Goal: Leave review/rating

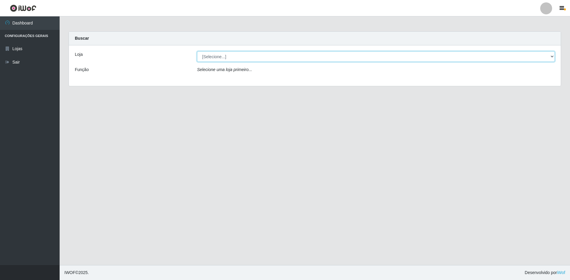
click at [309, 54] on select "[Selecione...] Extrabom - Loja 51 Gaivotas" at bounding box center [376, 56] width 358 height 10
select select "469"
click at [197, 51] on select "[Selecione...] Extrabom - Loja 51 Gaivotas" at bounding box center [376, 56] width 358 height 10
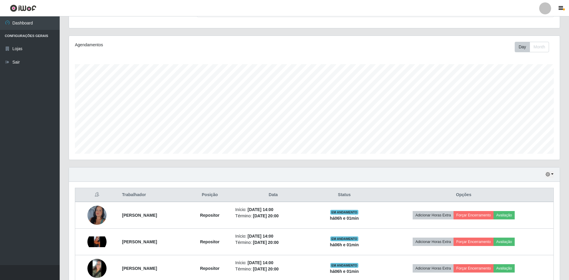
scroll to position [116, 0]
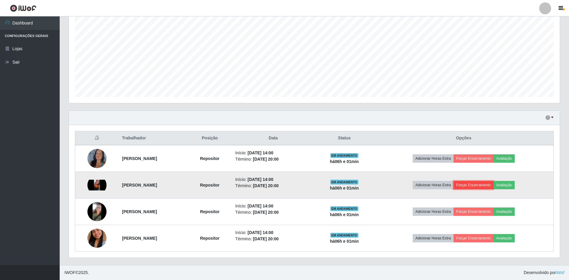
click at [491, 186] on button "Forçar Encerramento" at bounding box center [473, 185] width 40 height 8
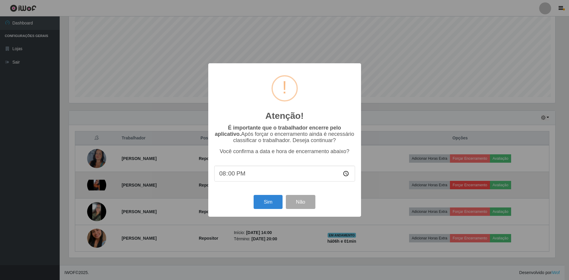
scroll to position [124, 488]
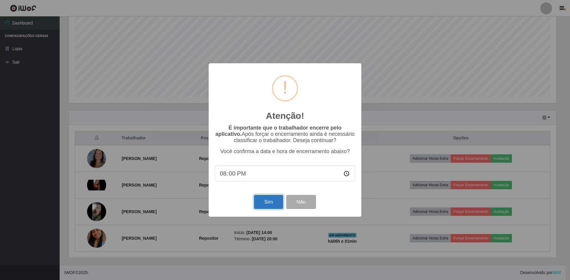
click at [277, 200] on button "Sim" at bounding box center [268, 202] width 29 height 14
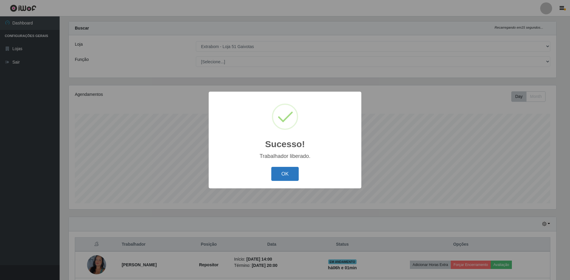
click at [292, 174] on button "OK" at bounding box center [285, 174] width 28 height 14
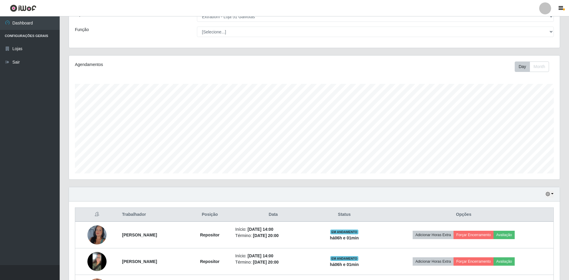
scroll to position [90, 0]
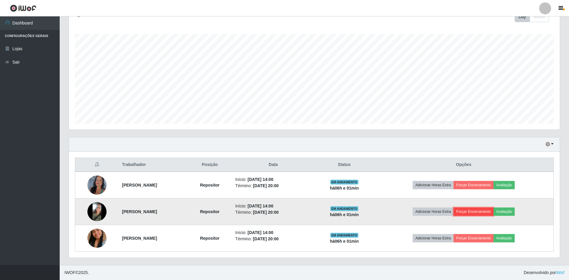
click at [481, 212] on button "Forçar Encerramento" at bounding box center [473, 211] width 40 height 8
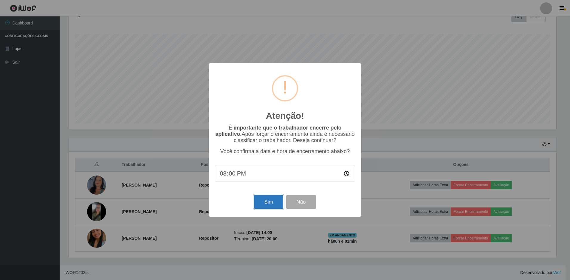
click at [265, 202] on button "Sim" at bounding box center [268, 202] width 29 height 14
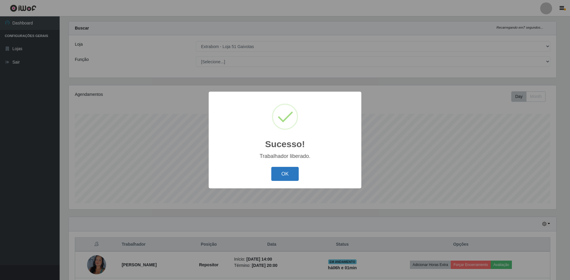
click at [285, 175] on button "OK" at bounding box center [285, 174] width 28 height 14
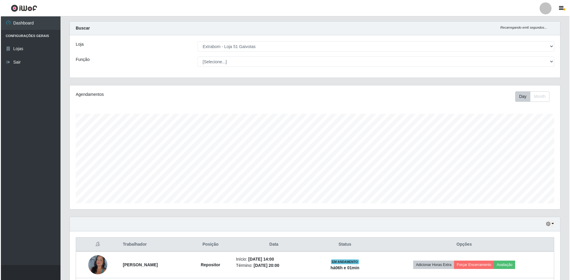
scroll to position [63, 0]
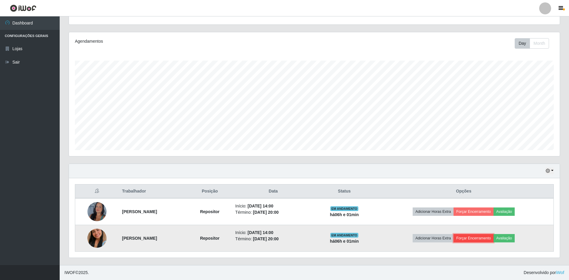
click at [486, 238] on button "Forçar Encerramento" at bounding box center [473, 238] width 40 height 8
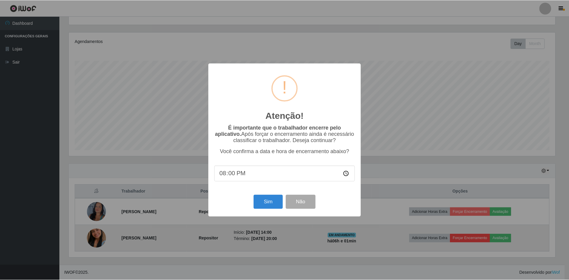
scroll to position [124, 488]
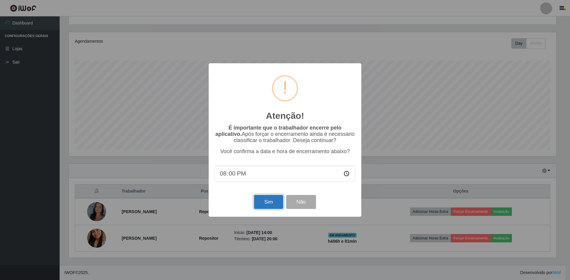
click at [272, 204] on button "Sim" at bounding box center [268, 202] width 29 height 14
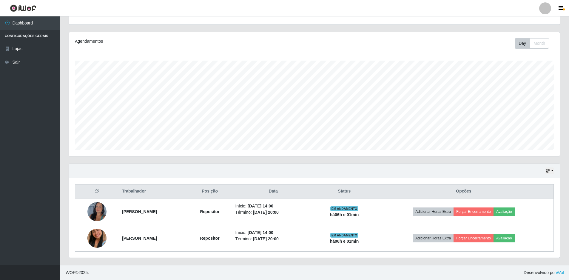
scroll to position [0, 0]
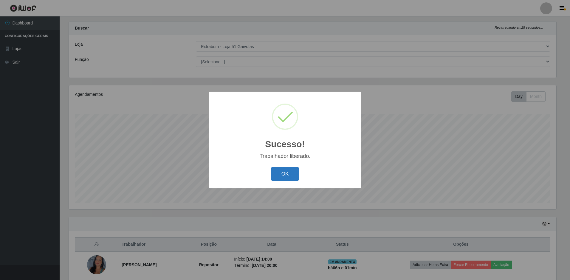
click at [283, 179] on button "OK" at bounding box center [285, 174] width 28 height 14
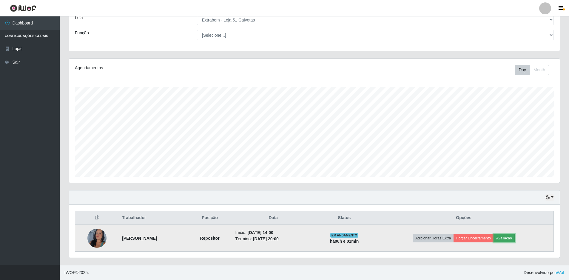
click at [515, 239] on button "Avaliação" at bounding box center [503, 238] width 21 height 8
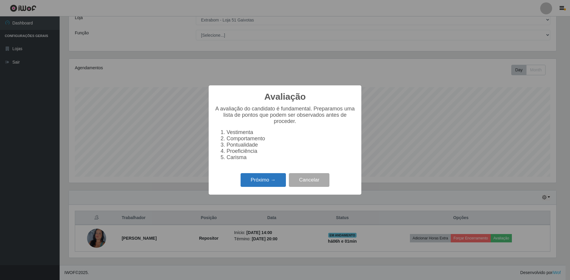
click at [252, 184] on button "Próximo →" at bounding box center [263, 180] width 45 height 14
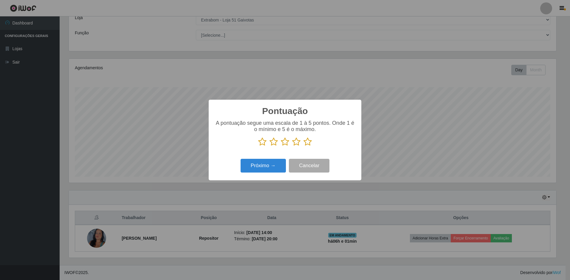
click at [275, 143] on icon at bounding box center [274, 141] width 8 height 9
click at [270, 146] on input "radio" at bounding box center [270, 146] width 0 height 0
click at [263, 165] on button "Próximo →" at bounding box center [263, 166] width 45 height 14
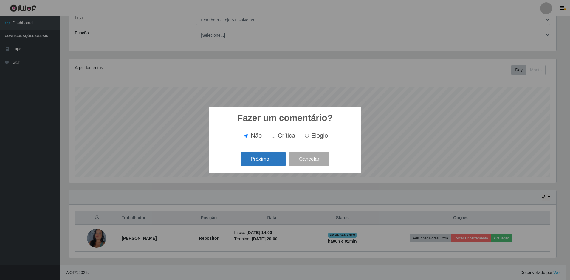
click at [268, 161] on button "Próximo →" at bounding box center [263, 159] width 45 height 14
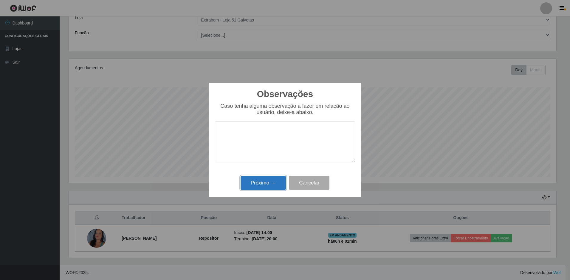
click at [262, 180] on button "Próximo →" at bounding box center [263, 183] width 45 height 14
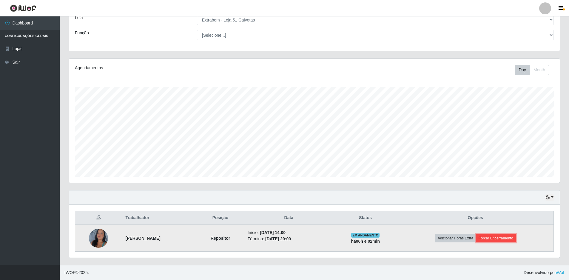
click at [498, 237] on button "Forçar Encerramento" at bounding box center [496, 238] width 40 height 8
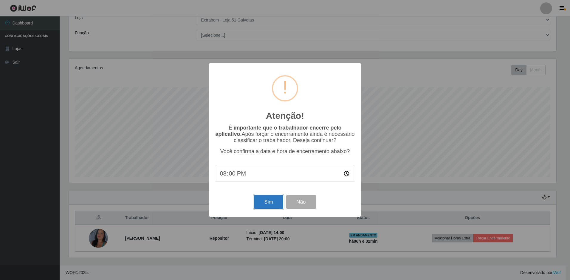
click at [271, 205] on button "Sim" at bounding box center [268, 202] width 29 height 14
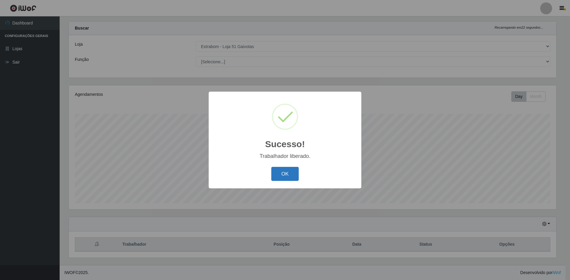
click at [281, 178] on button "OK" at bounding box center [285, 174] width 28 height 14
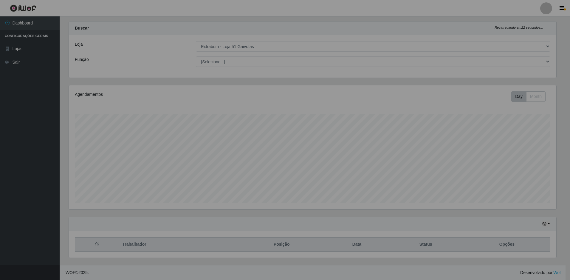
click at [281, 178] on div "Sucesso! × Trabalhador liberado. OK Cancel" at bounding box center [285, 140] width 570 height 280
